Goal: Find specific page/section

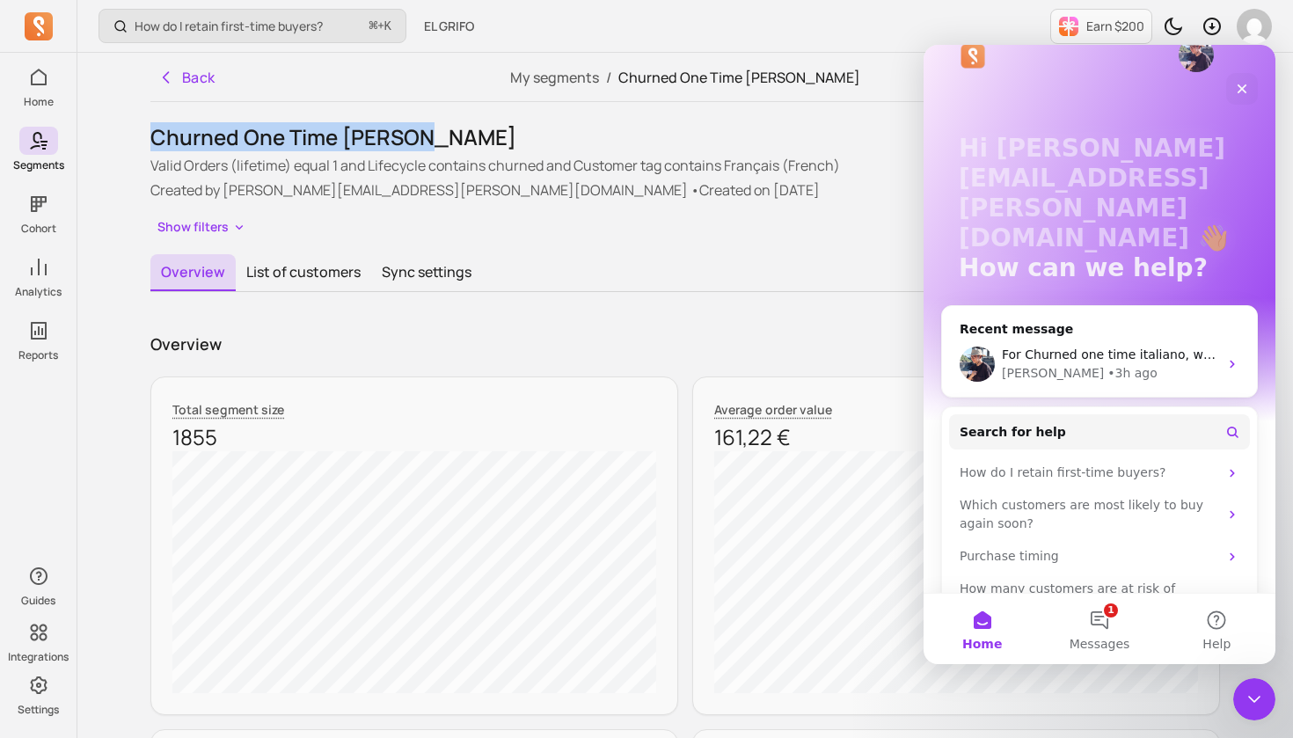
scroll to position [35, 0]
drag, startPoint x: 1244, startPoint y: 90, endPoint x: 2168, endPoint y: 135, distance: 924.4
click at [1244, 90] on icon "Close" at bounding box center [1242, 89] width 14 height 14
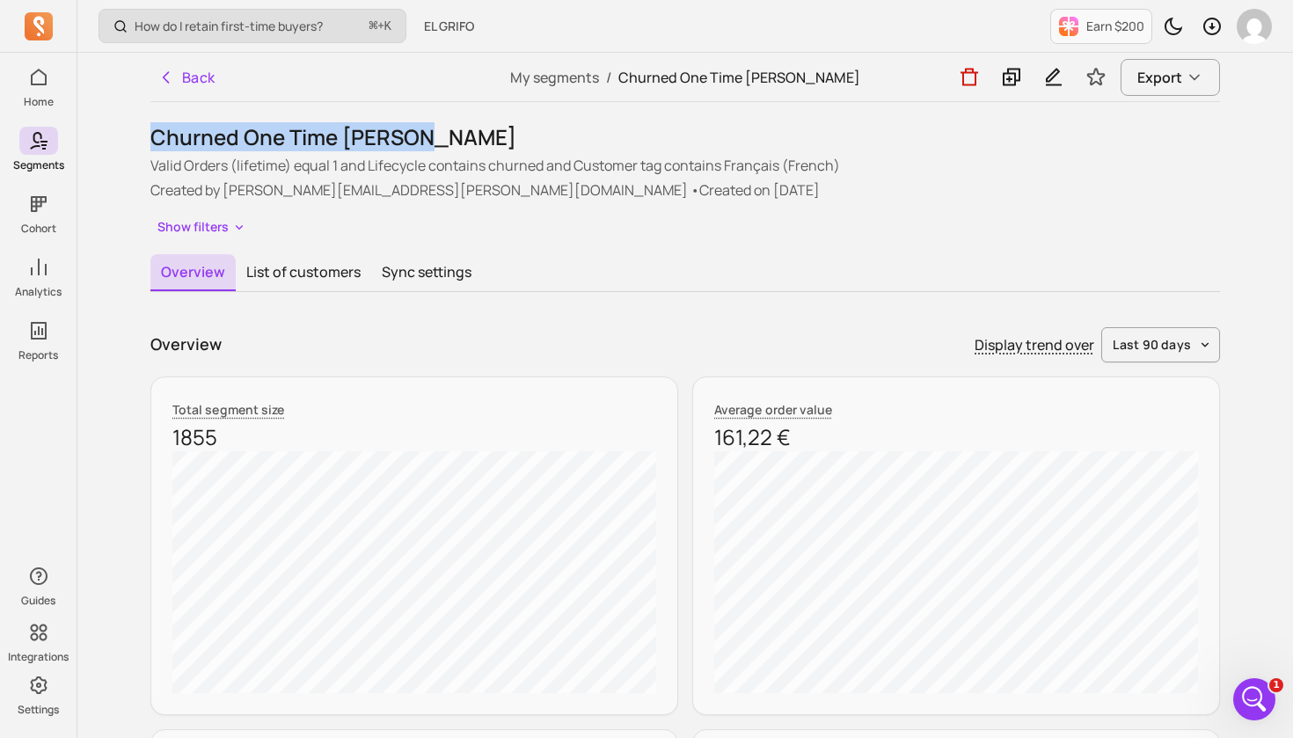
scroll to position [0, 0]
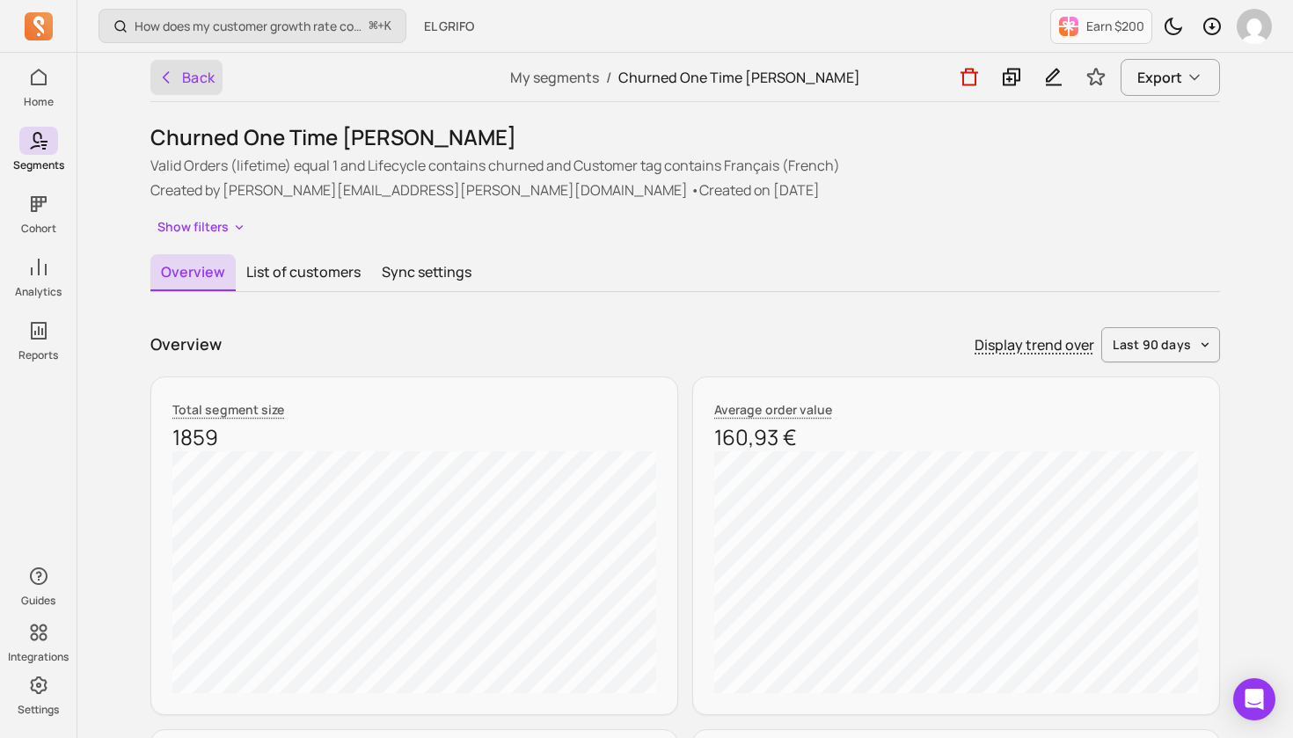
click at [195, 80] on button "Back" at bounding box center [186, 77] width 72 height 35
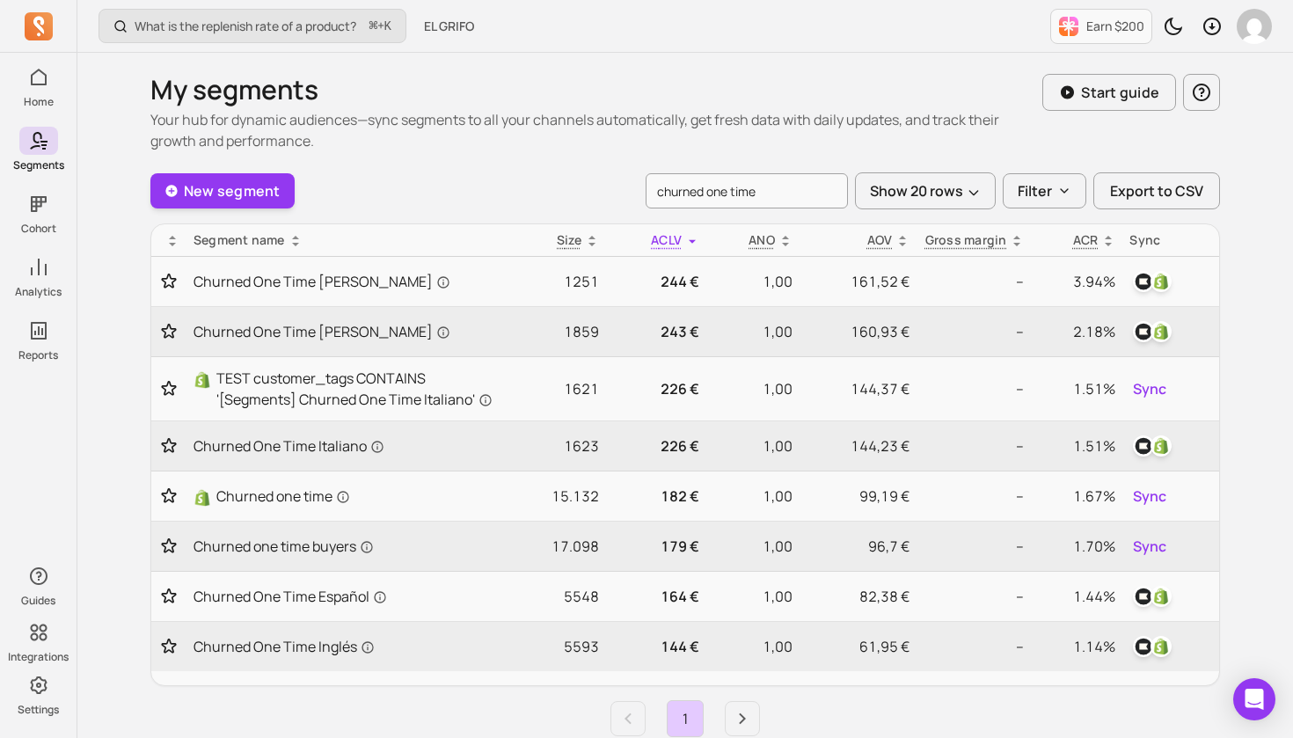
drag, startPoint x: 787, startPoint y: 193, endPoint x: 616, endPoint y: 185, distance: 171.7
click at [616, 185] on div "New segment churned one time Show 20 rows Filter Export to CSV" at bounding box center [684, 190] width 1069 height 37
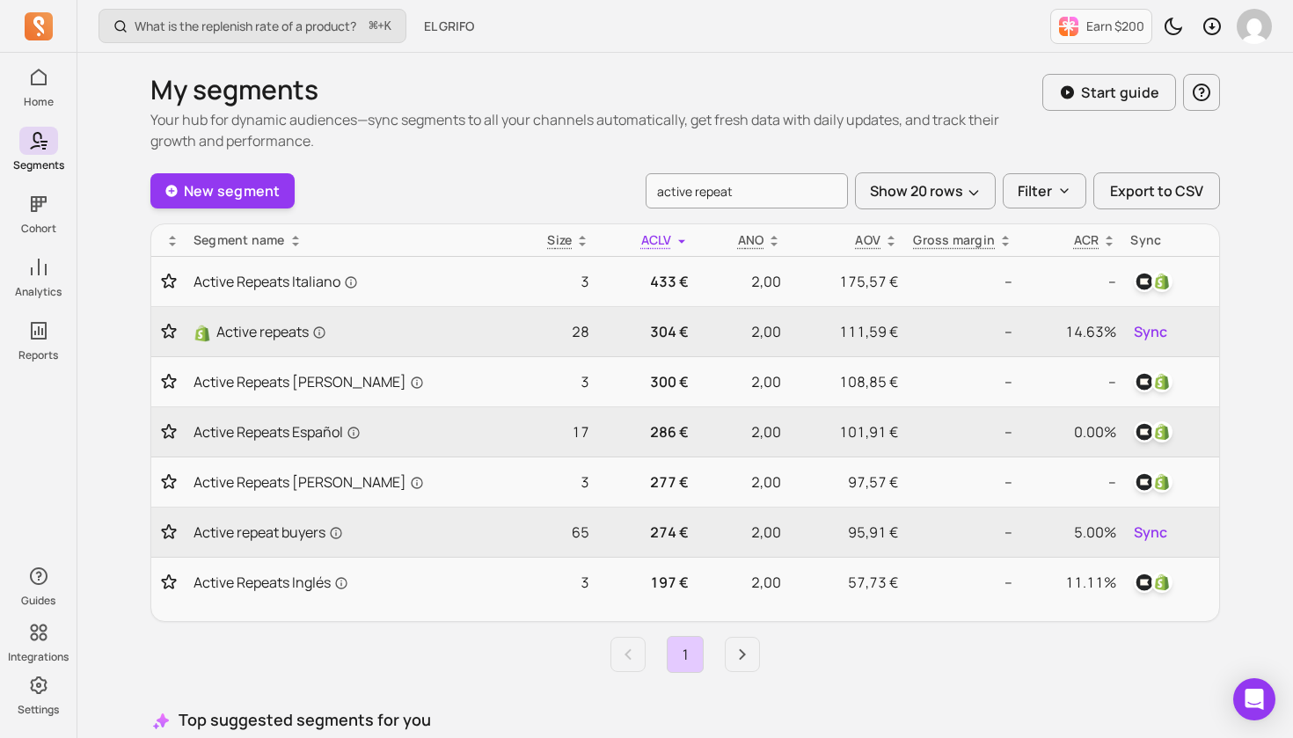
type input "active repeat"
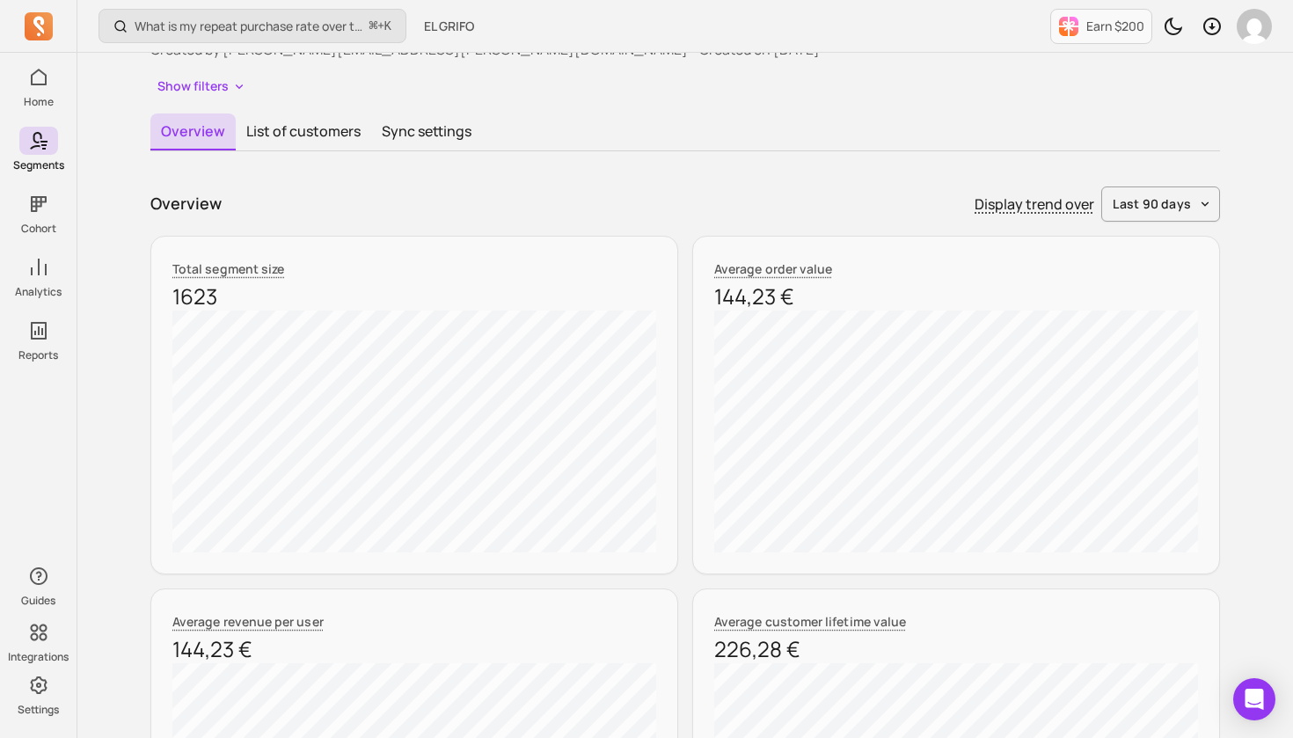
scroll to position [277, 0]
